Goal: Task Accomplishment & Management: Manage account settings

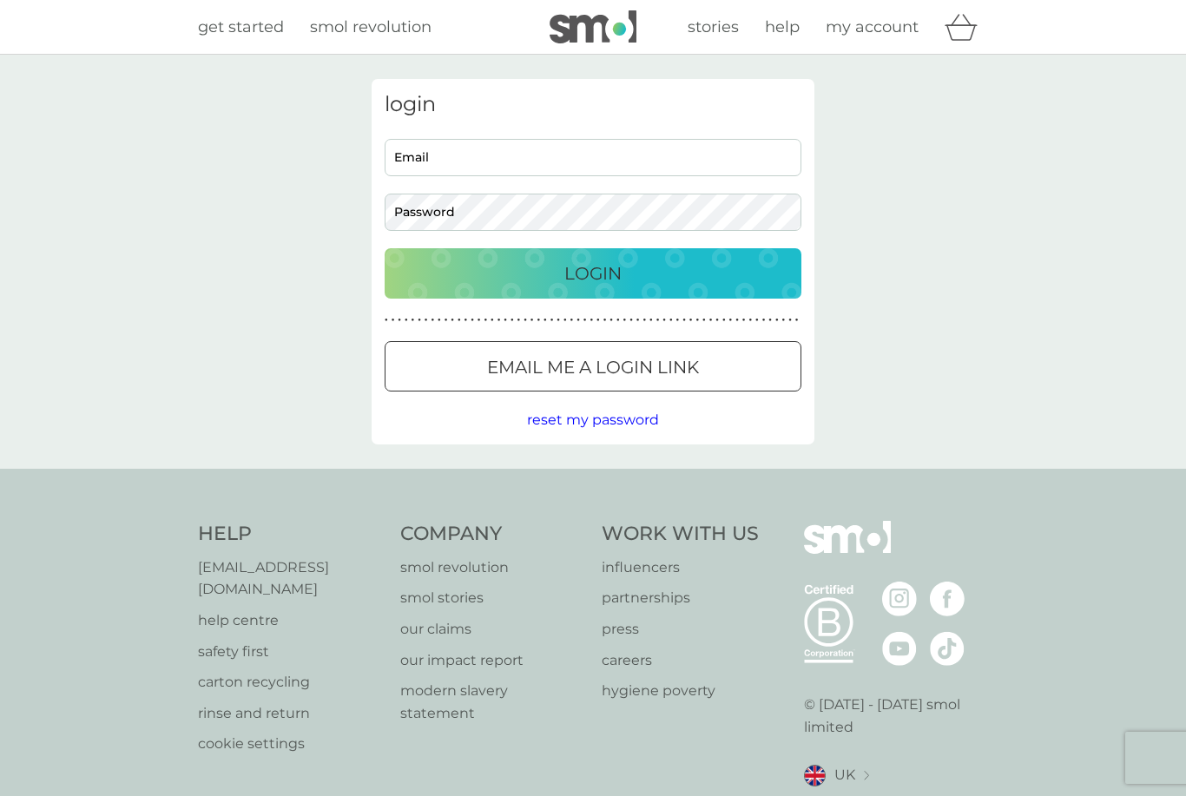
click at [576, 151] on input "Email" at bounding box center [593, 157] width 417 height 37
type input "patcostigan@hotmail.co.uk"
click at [593, 273] on button "Login" at bounding box center [593, 273] width 417 height 50
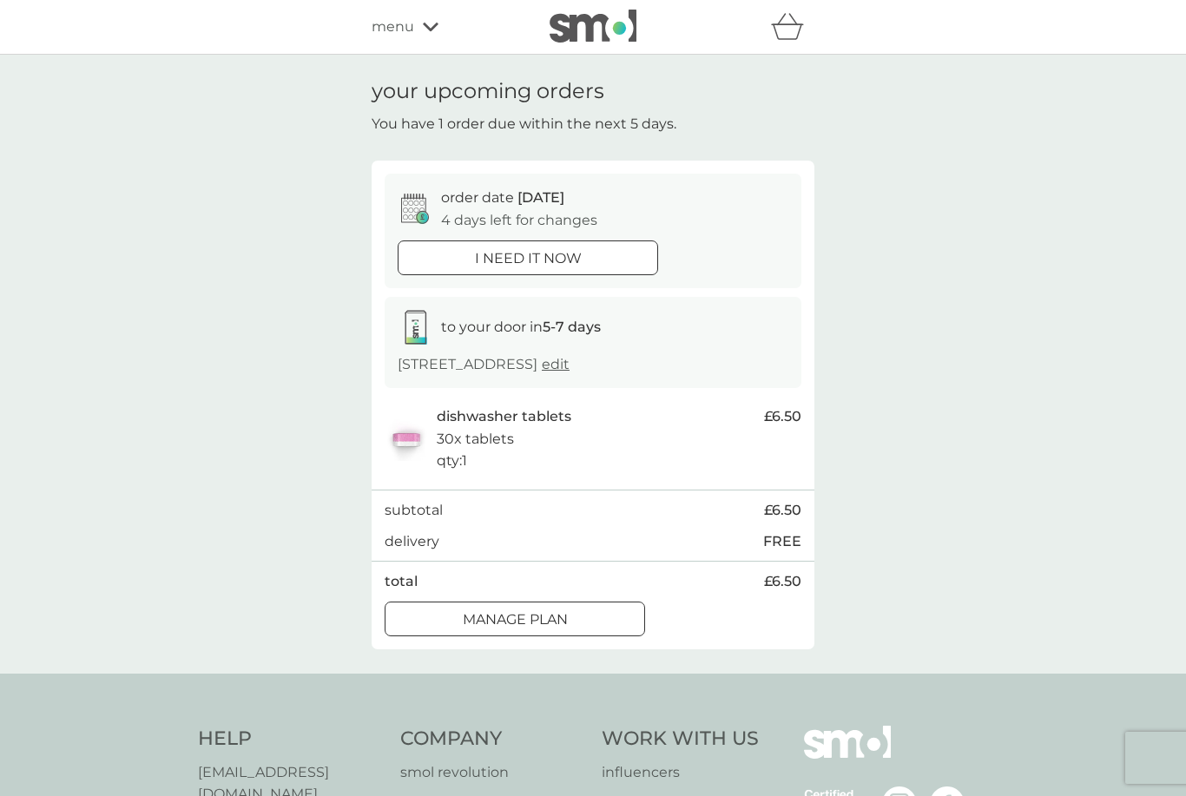
click at [581, 627] on div "Manage plan" at bounding box center [515, 620] width 259 height 23
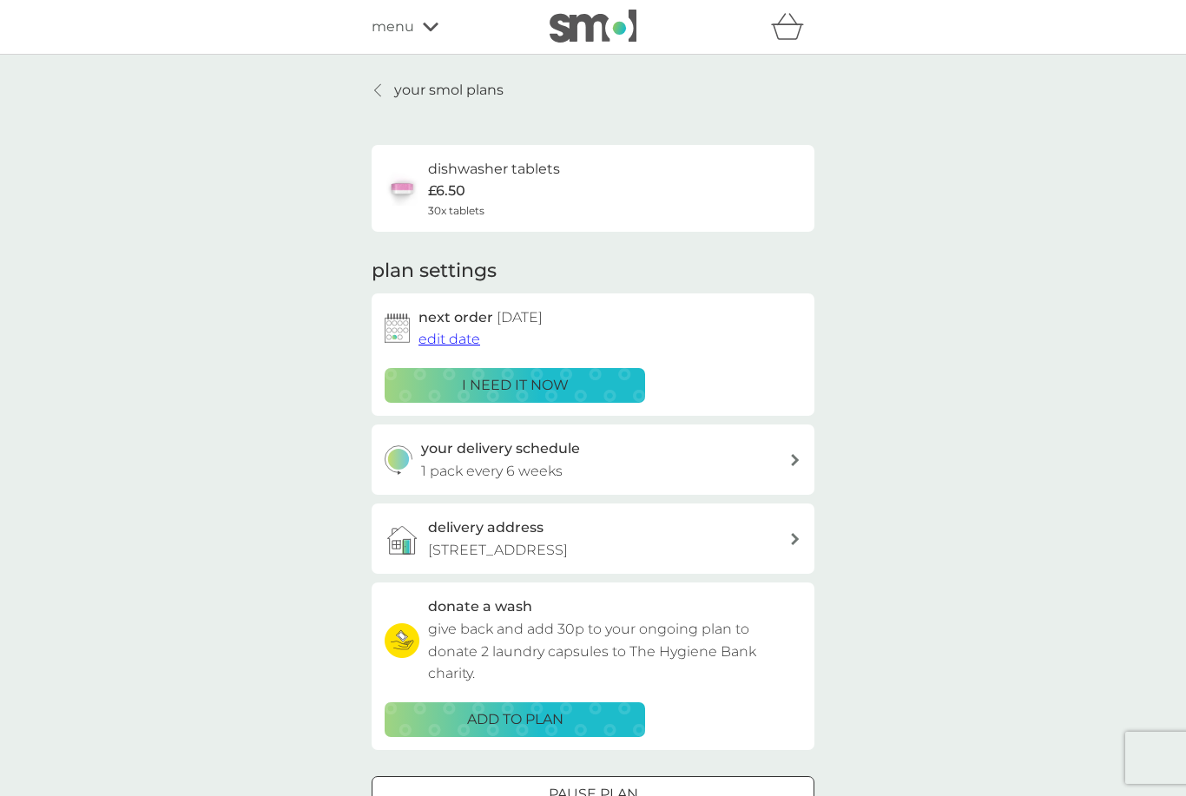
click at [727, 448] on div "your delivery schedule 1 pack every 6 weeks" at bounding box center [605, 460] width 369 height 44
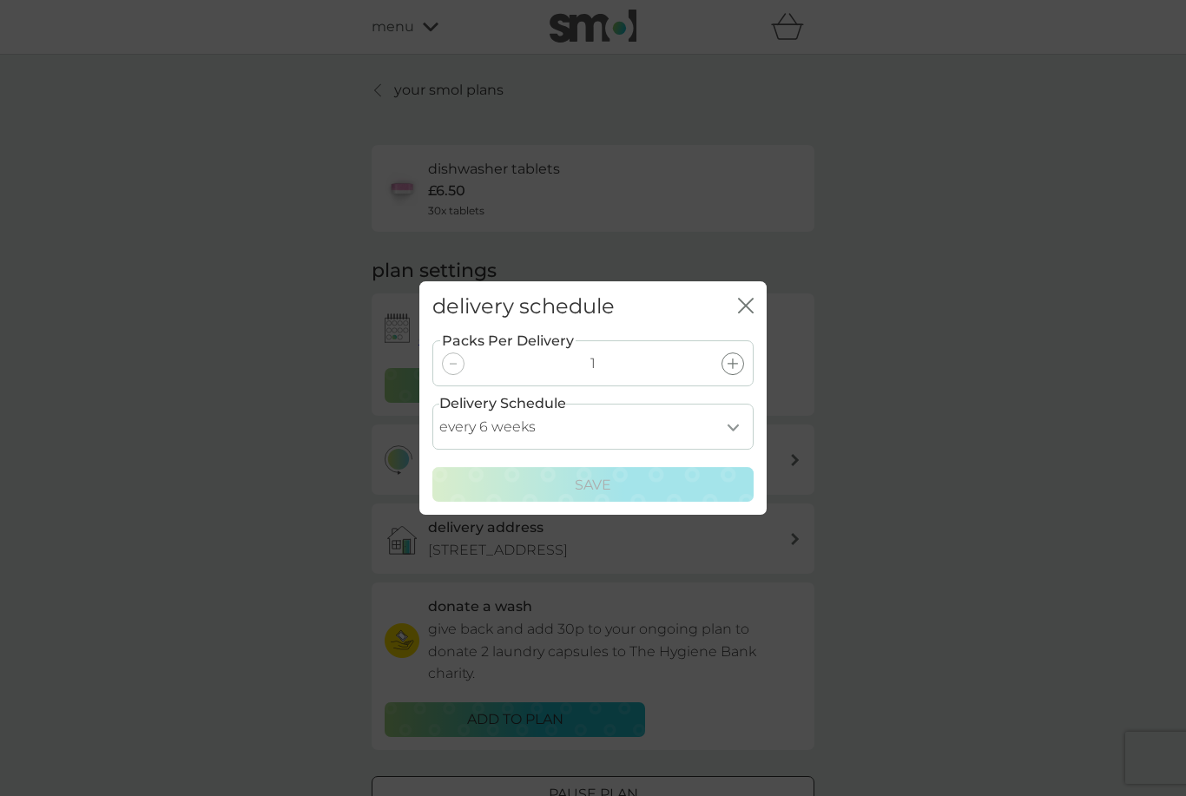
click at [722, 419] on select "every 1 week every 2 weeks every 3 weeks every 4 weeks every 5 weeks every 6 we…" at bounding box center [592, 427] width 321 height 46
select select "56"
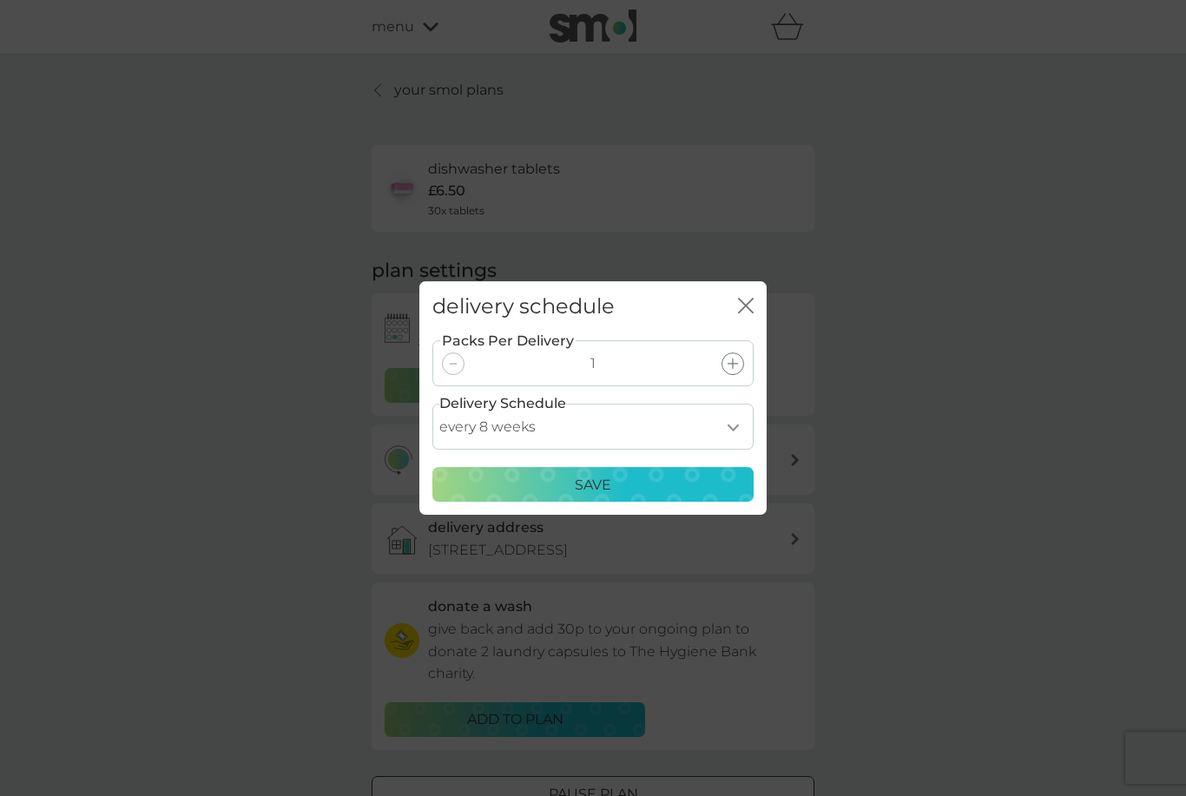
click at [637, 487] on div "Save" at bounding box center [593, 485] width 299 height 23
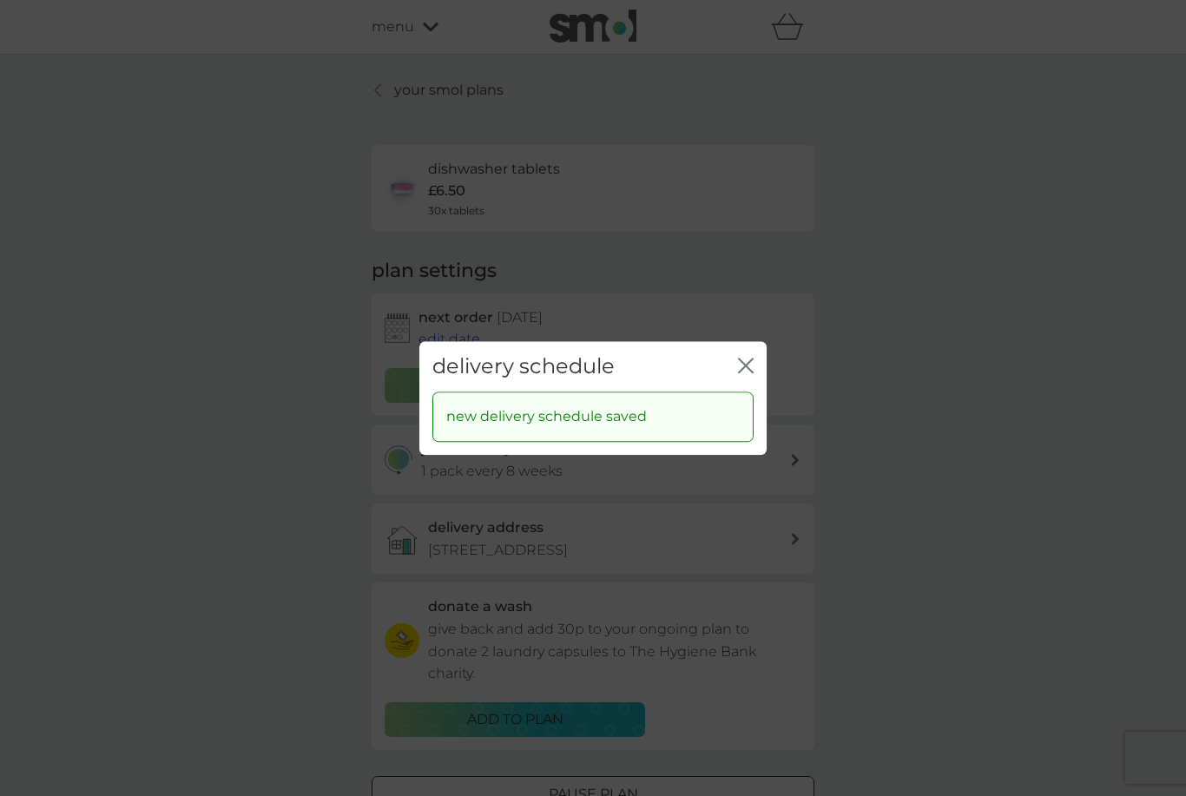
click at [746, 361] on icon "close" at bounding box center [746, 366] width 16 height 16
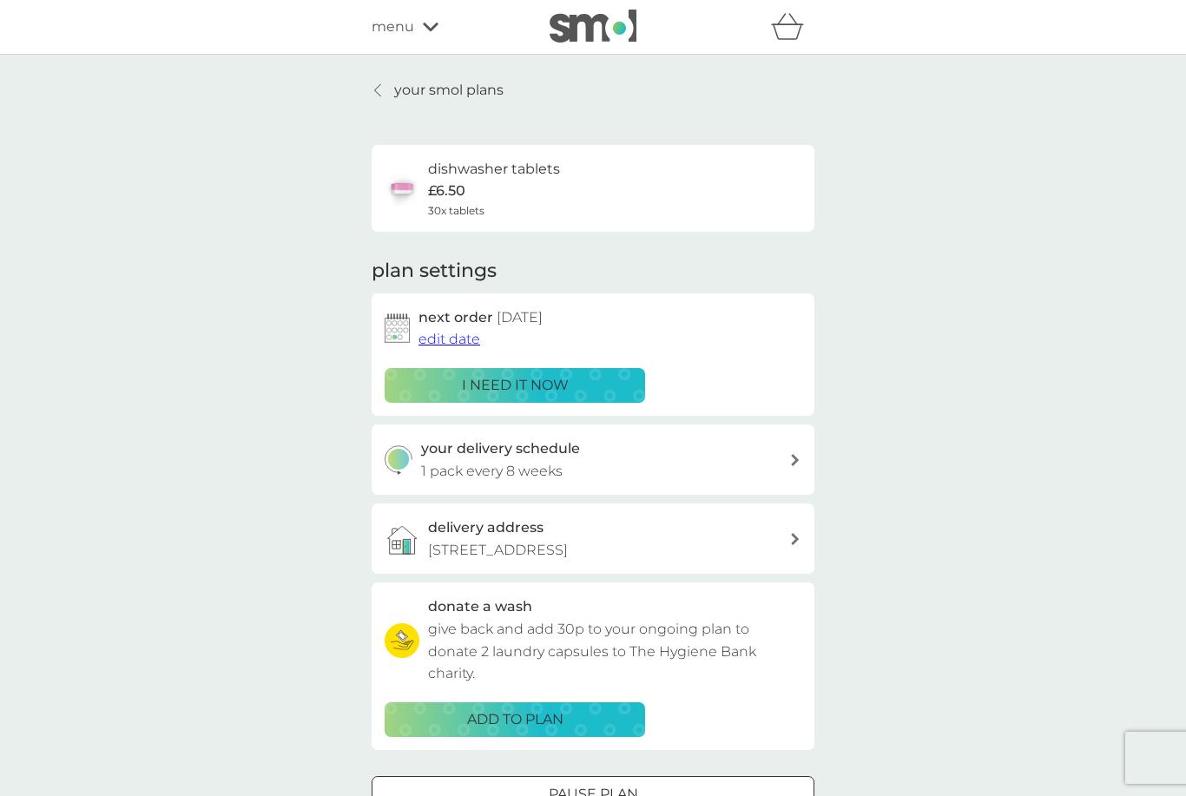
click at [380, 89] on icon at bounding box center [377, 90] width 7 height 14
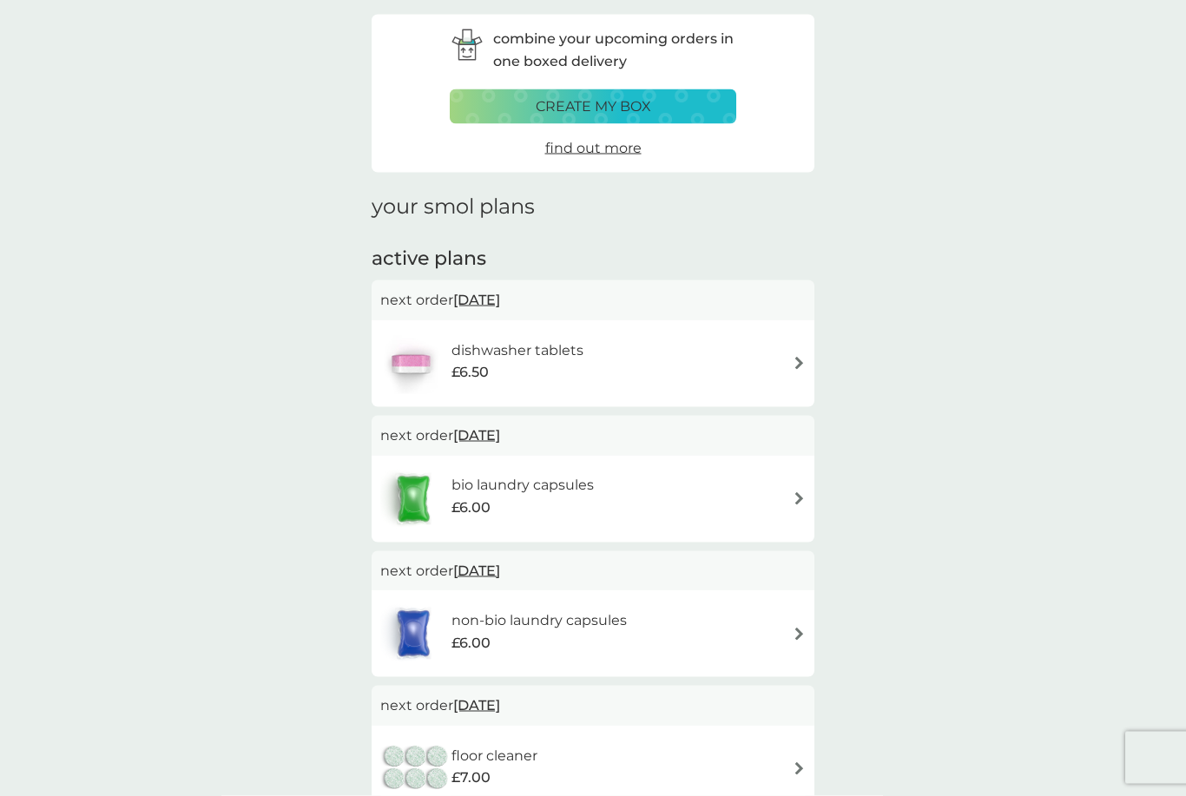
scroll to position [66, 0]
click at [500, 430] on span "[DATE]" at bounding box center [476, 434] width 47 height 34
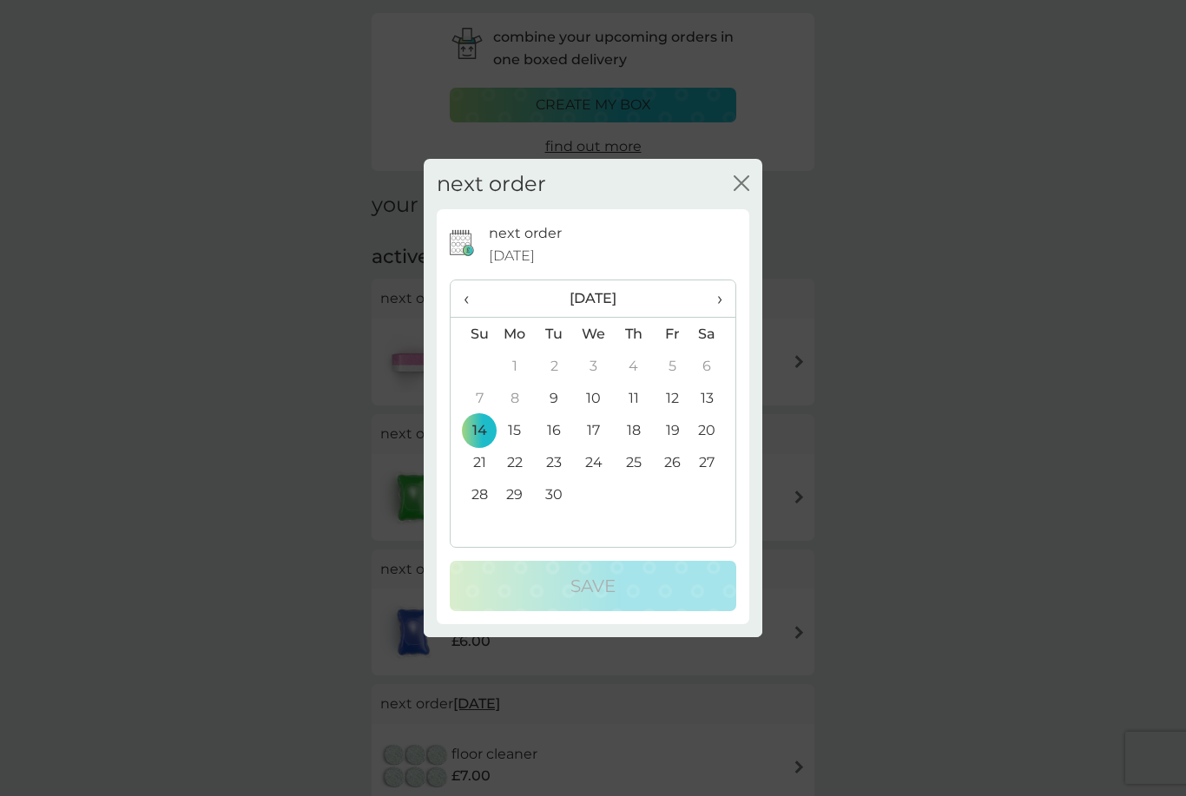
click at [719, 317] on span "›" at bounding box center [713, 298] width 17 height 36
click at [604, 382] on td "1" at bounding box center [594, 366] width 40 height 32
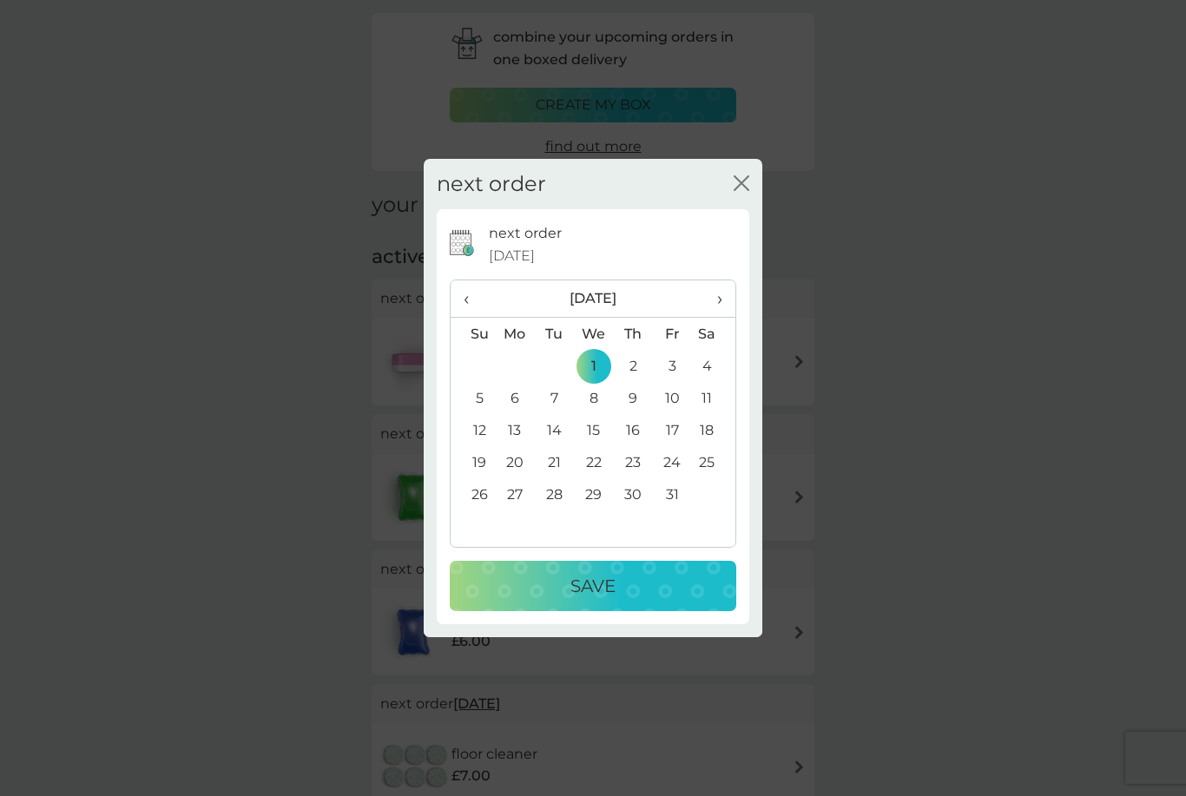
click at [628, 600] on div "Save" at bounding box center [593, 586] width 252 height 28
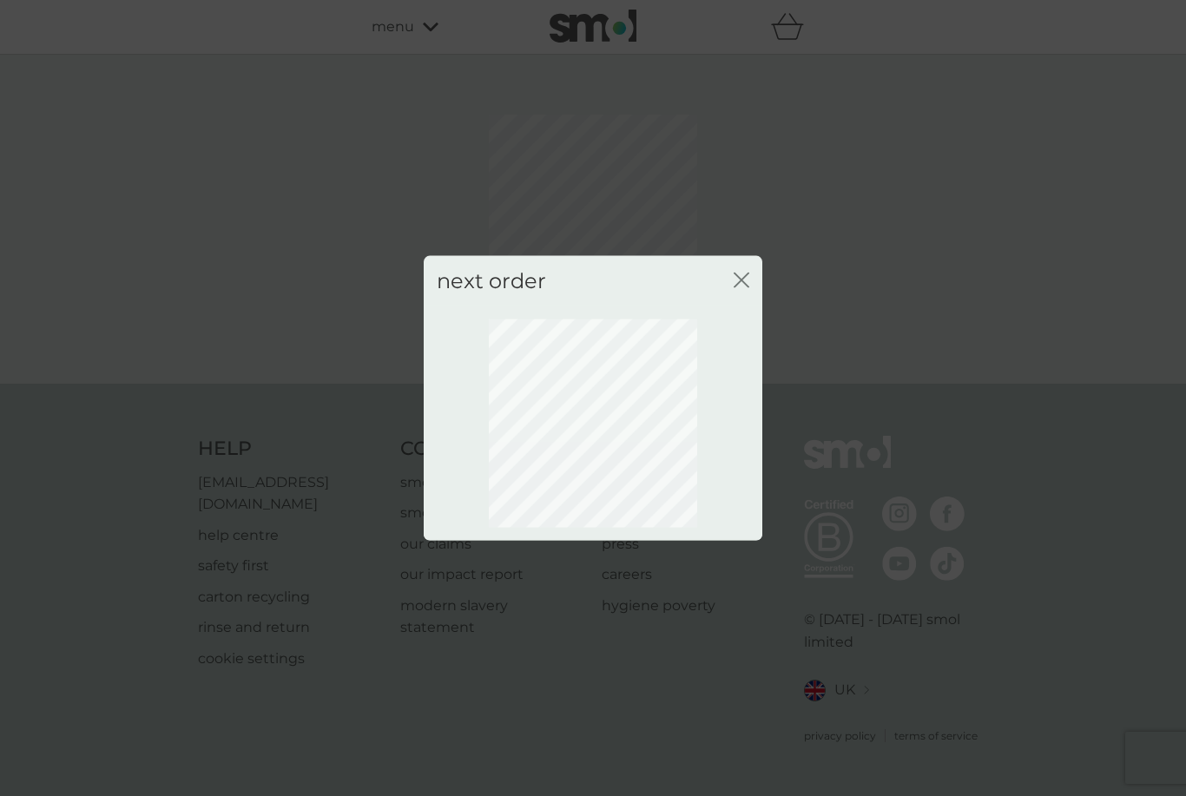
scroll to position [0, 0]
click at [746, 287] on icon "close" at bounding box center [742, 280] width 16 height 16
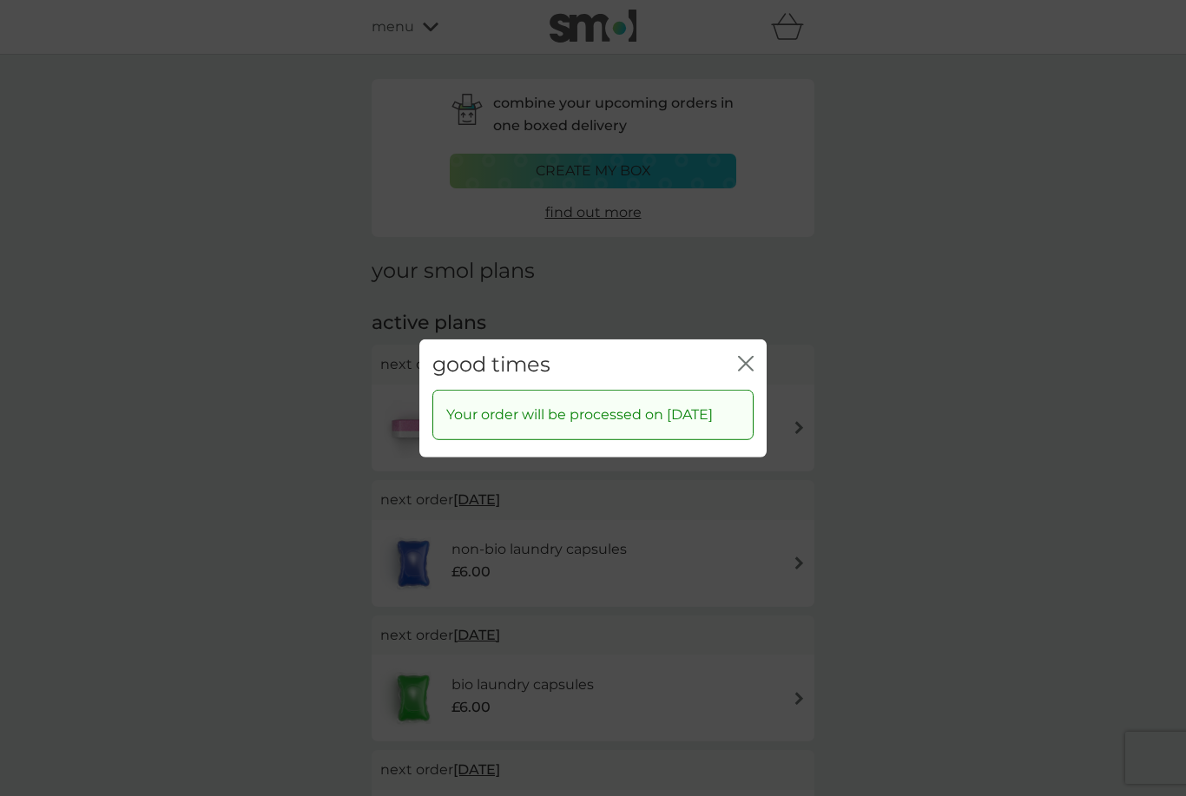
click at [747, 370] on icon "close" at bounding box center [749, 363] width 7 height 14
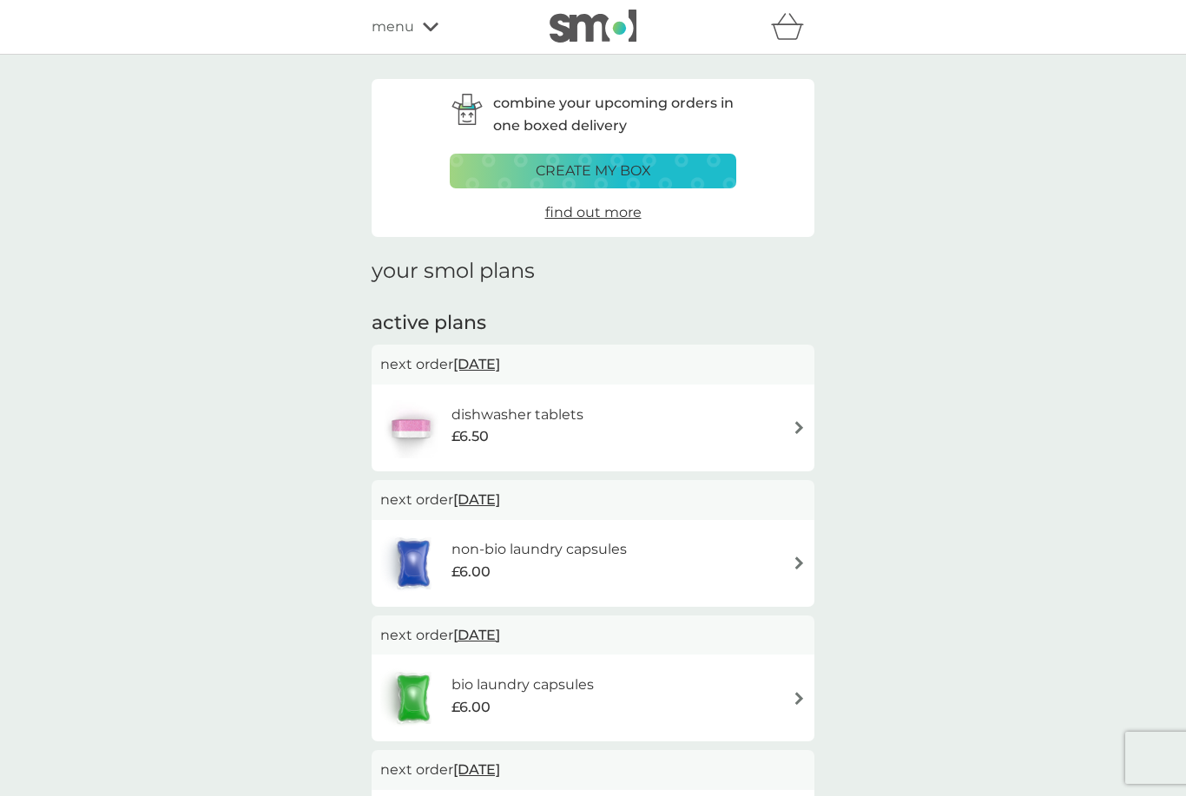
click at [500, 361] on span "[DATE]" at bounding box center [476, 364] width 47 height 34
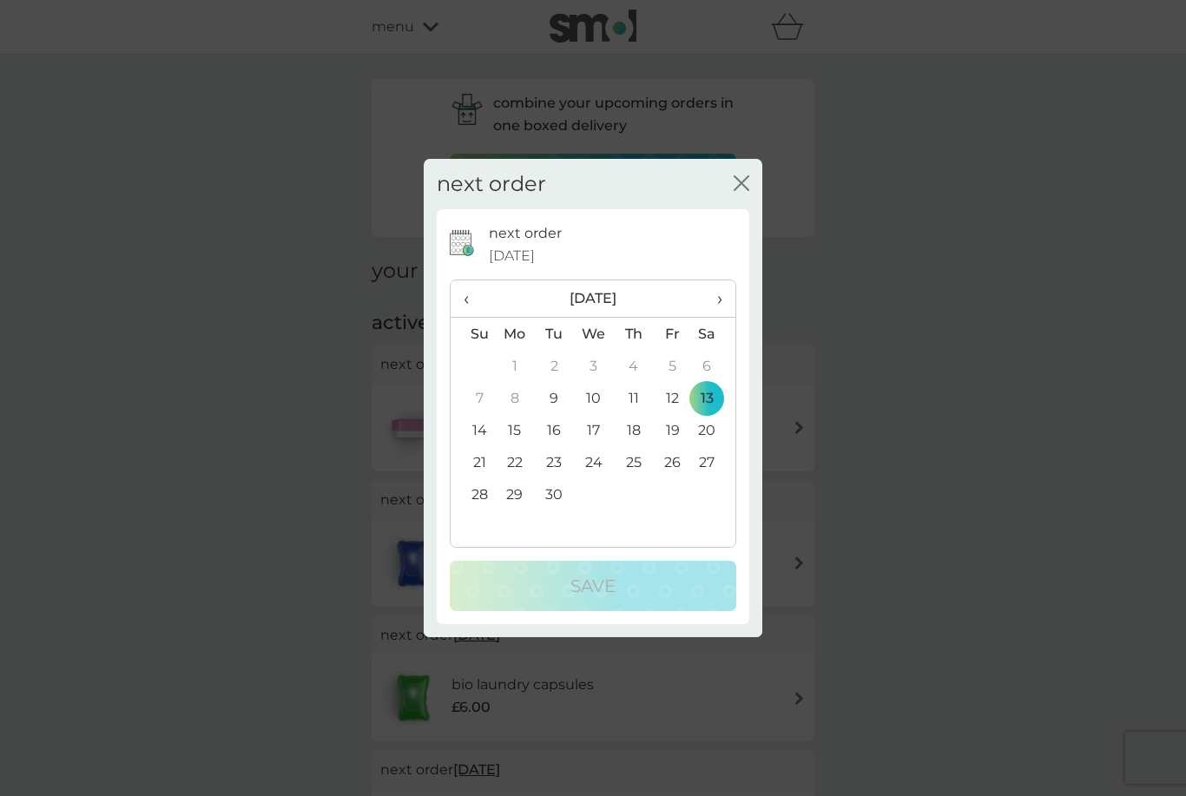
click at [718, 317] on span "›" at bounding box center [713, 298] width 17 height 36
click at [599, 382] on td "1" at bounding box center [594, 366] width 40 height 32
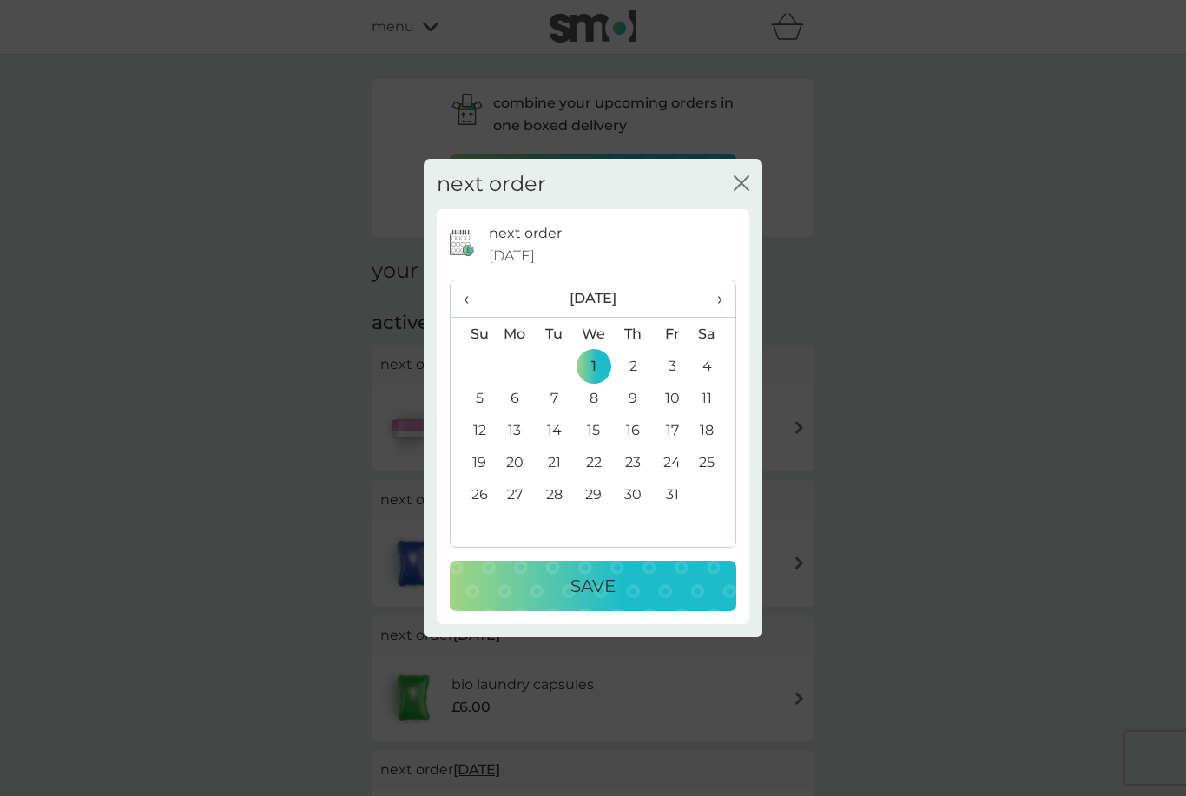
click at [631, 600] on div "Save" at bounding box center [593, 586] width 252 height 28
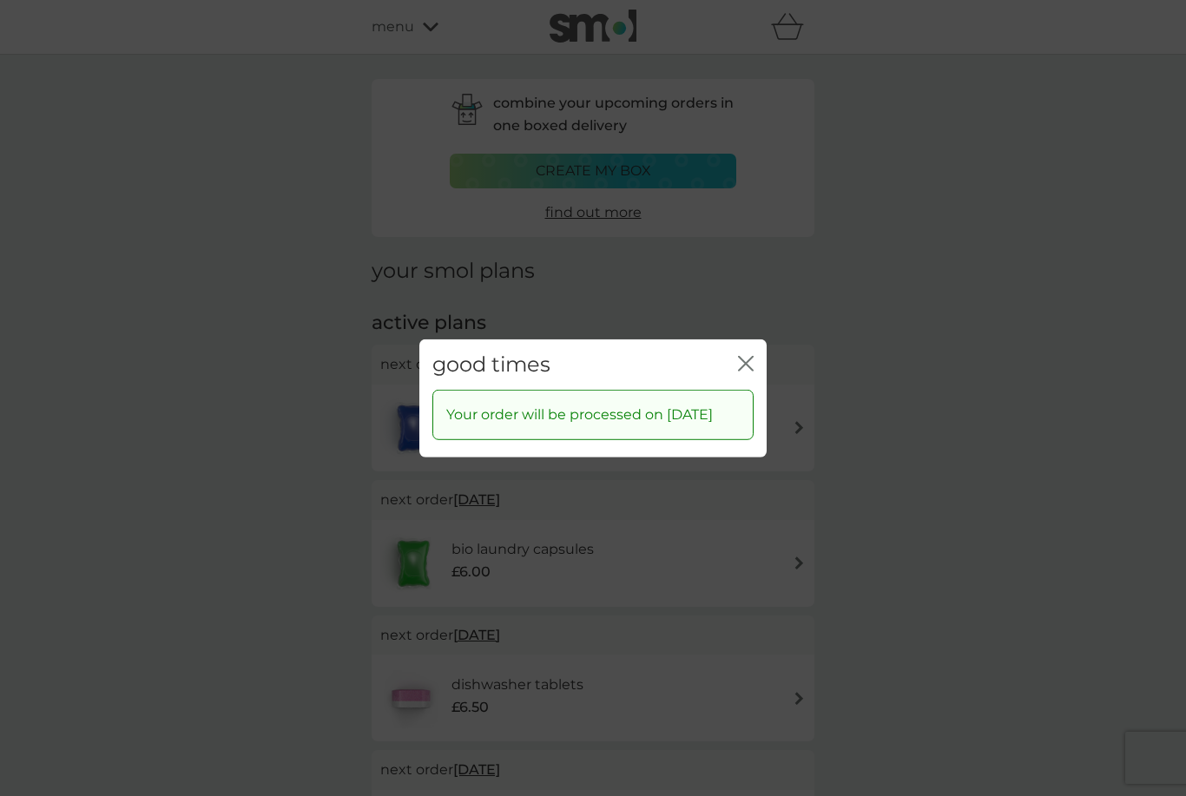
click at [747, 370] on icon "close" at bounding box center [749, 363] width 7 height 14
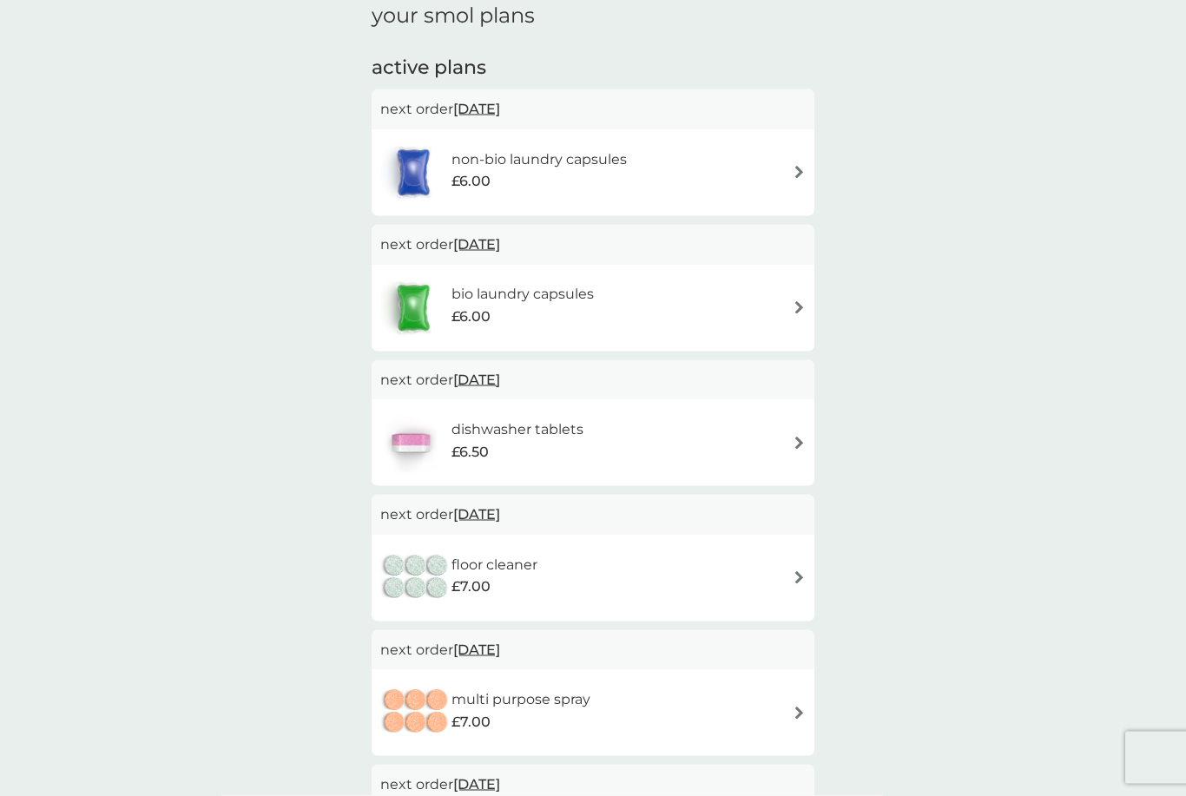
scroll to position [257, 0]
click at [500, 509] on span "[DATE]" at bounding box center [476, 513] width 47 height 34
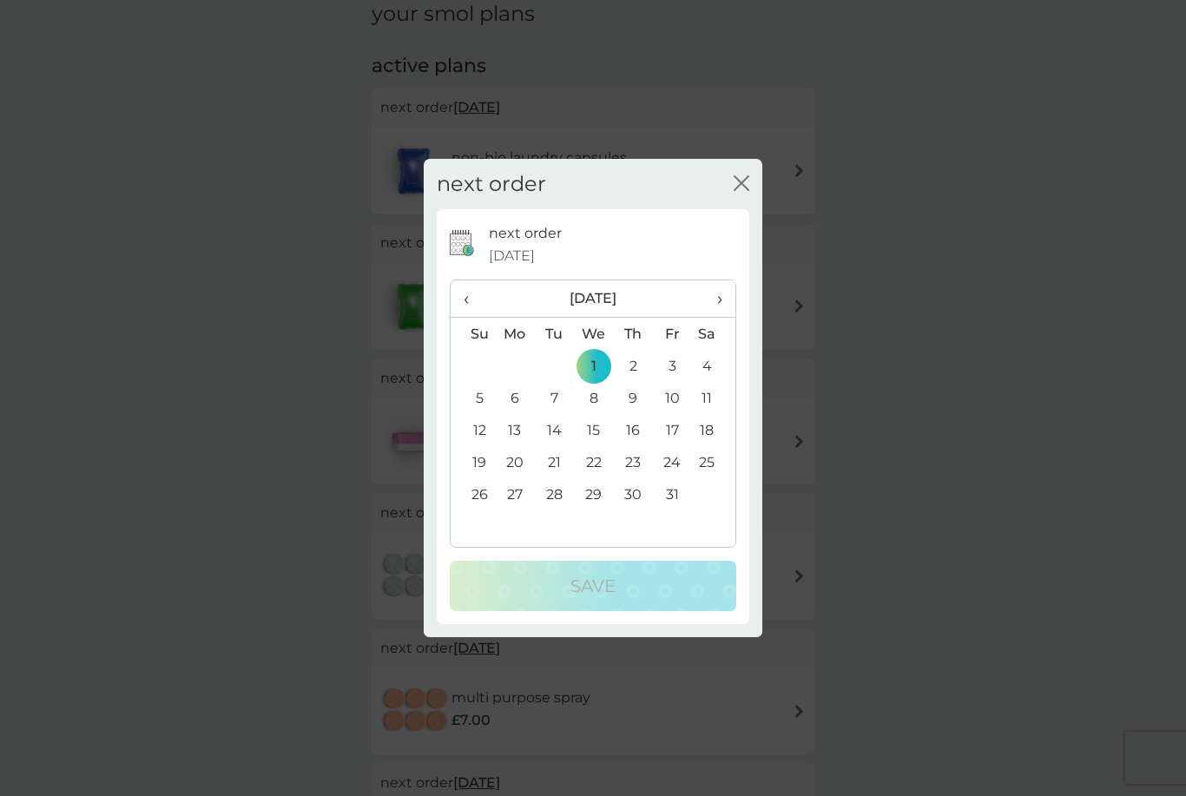
click at [722, 317] on span "›" at bounding box center [713, 298] width 17 height 36
click at [707, 382] on td "1" at bounding box center [713, 366] width 43 height 32
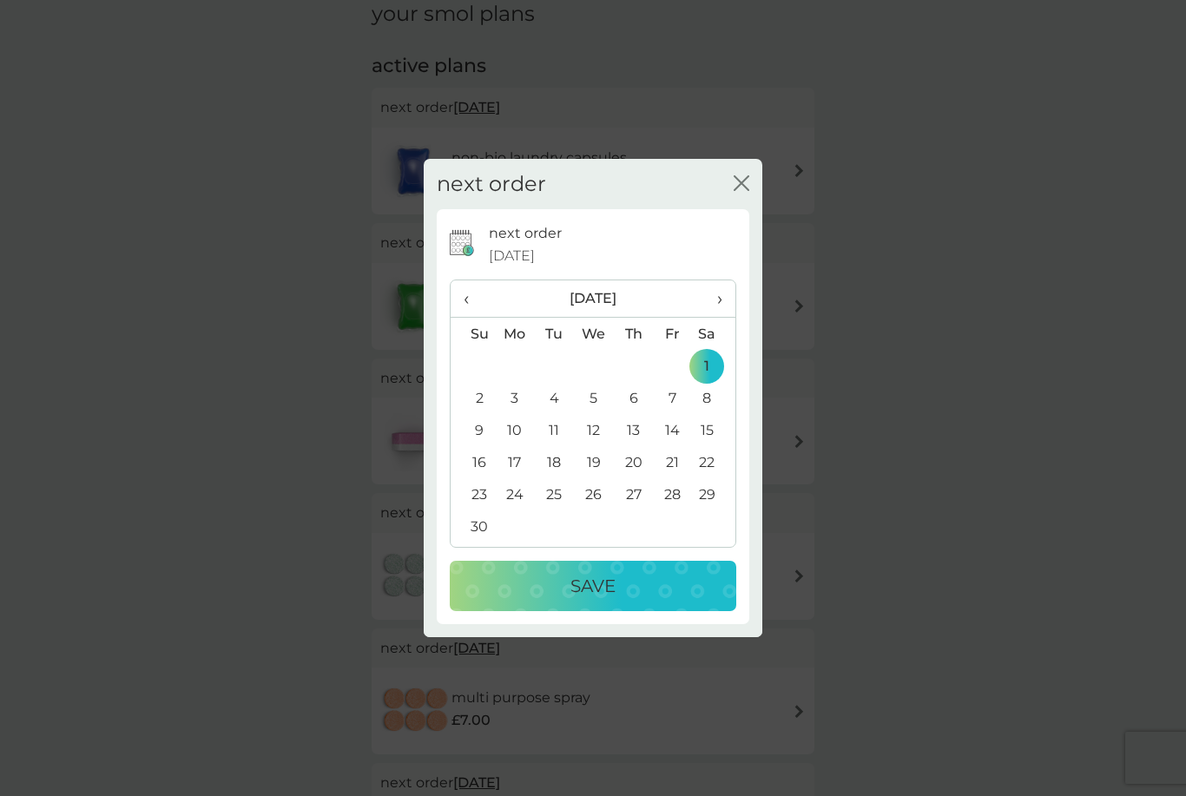
click at [616, 600] on div "Save" at bounding box center [593, 586] width 252 height 28
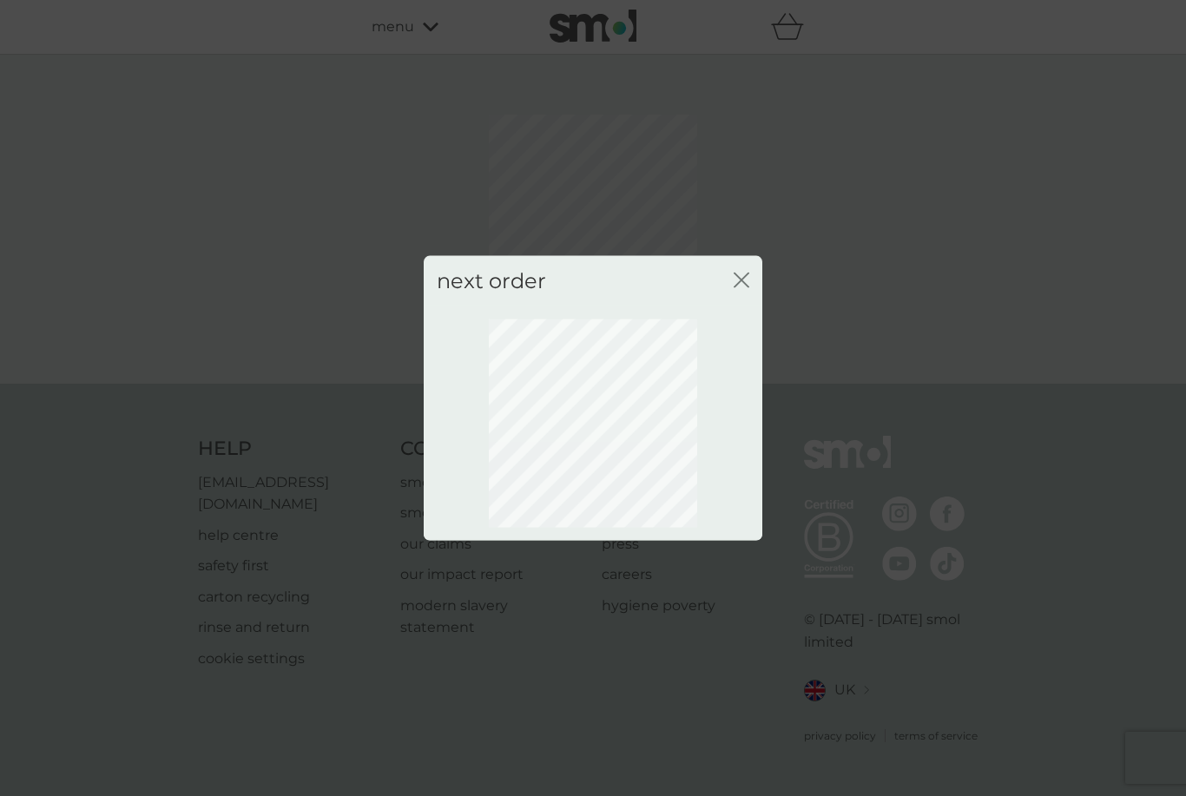
scroll to position [0, 0]
click at [742, 287] on icon "close" at bounding box center [742, 280] width 16 height 16
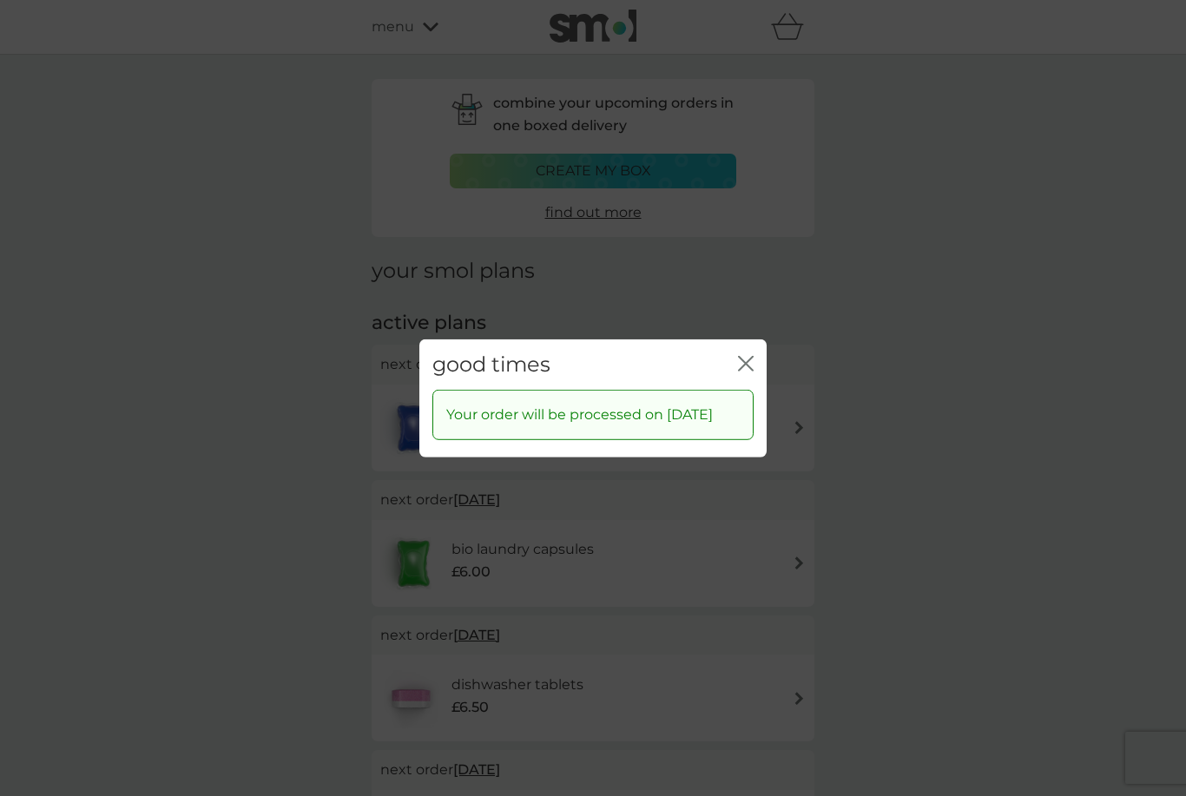
click at [750, 371] on icon "close" at bounding box center [746, 363] width 16 height 16
